Goal: Information Seeking & Learning: Find specific fact

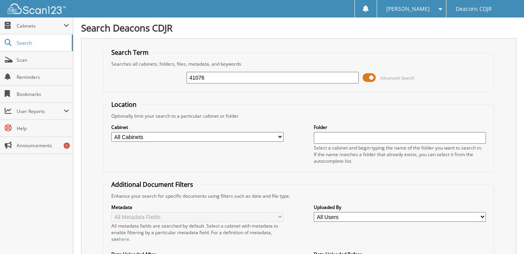
type input "41076"
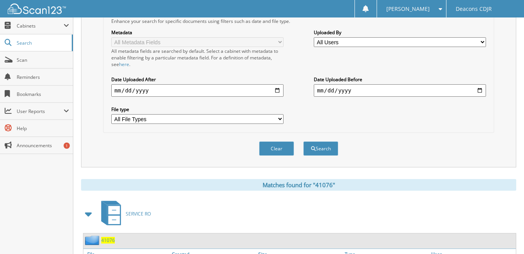
scroll to position [233, 0]
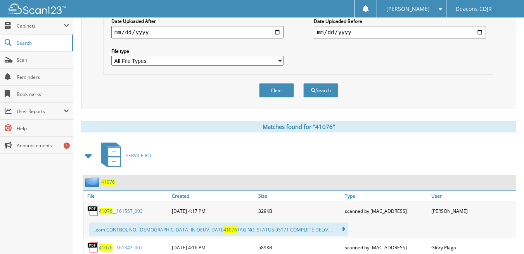
click at [99, 211] on span "41076" at bounding box center [106, 210] width 14 height 7
click at [106, 247] on span "41076" at bounding box center [106, 247] width 14 height 7
